Goal: Information Seeking & Learning: Find specific fact

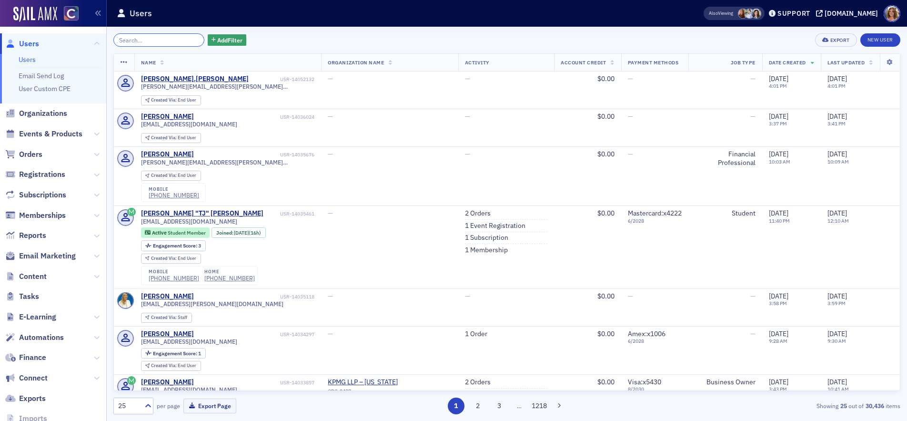
click at [144, 36] on input "search" at bounding box center [158, 39] width 91 height 13
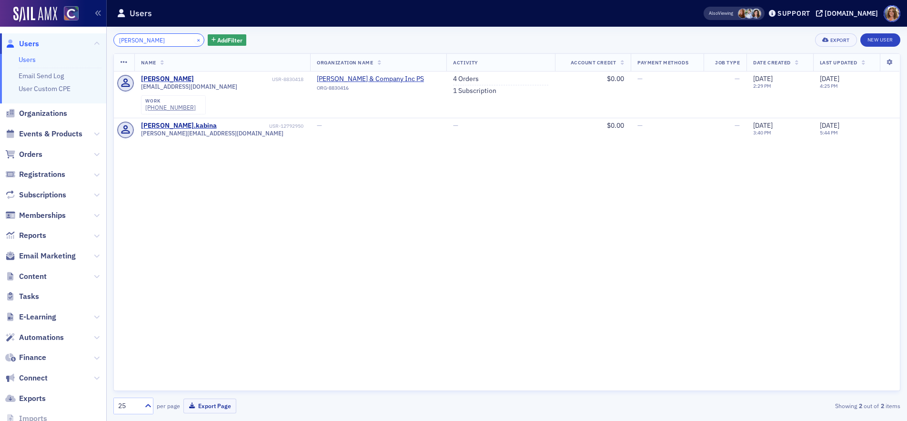
type input "[PERSON_NAME]"
click at [194, 41] on button "×" at bounding box center [198, 39] width 9 height 9
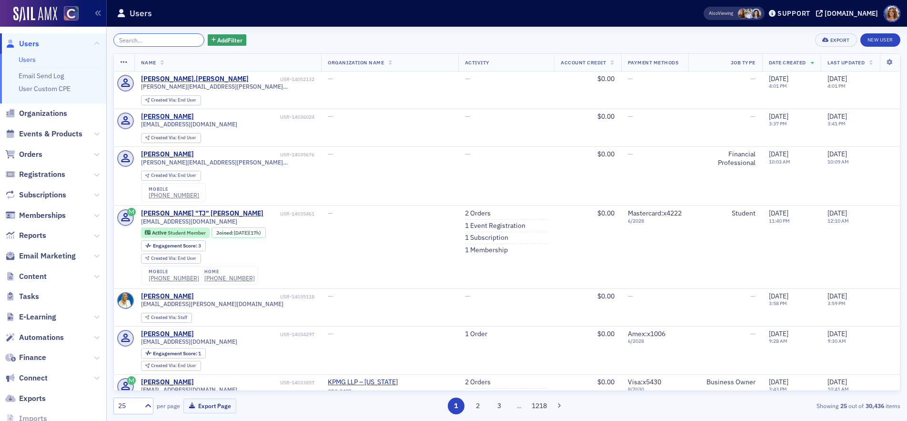
click at [162, 40] on input "search" at bounding box center [158, 39] width 91 height 13
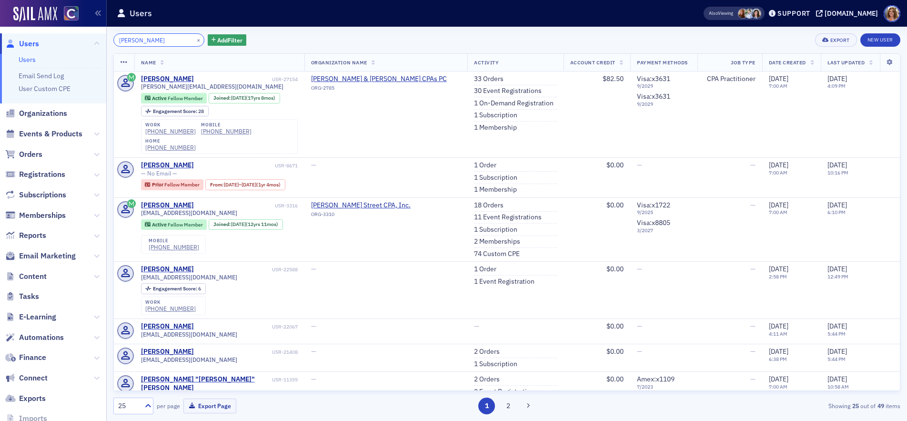
drag, startPoint x: 158, startPoint y: 40, endPoint x: 121, endPoint y: 39, distance: 36.7
click at [116, 40] on input "[PERSON_NAME]" at bounding box center [158, 39] width 91 height 13
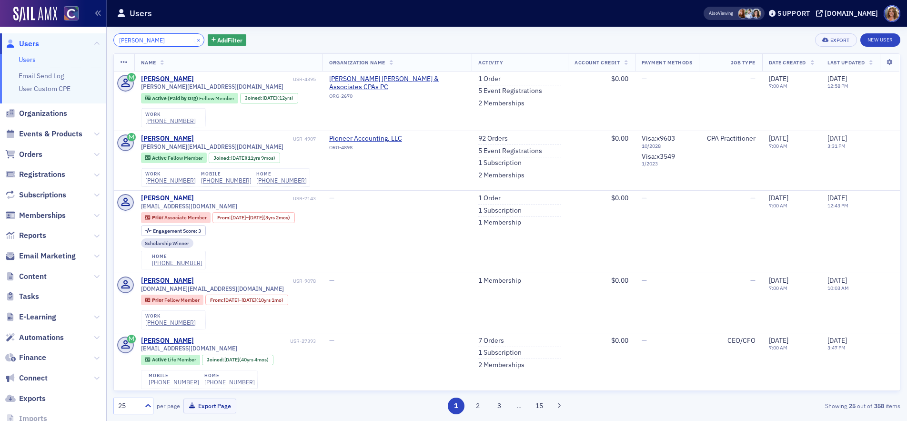
type input "[PERSON_NAME]"
click at [194, 39] on button "×" at bounding box center [198, 39] width 9 height 9
